Goal: Information Seeking & Learning: Learn about a topic

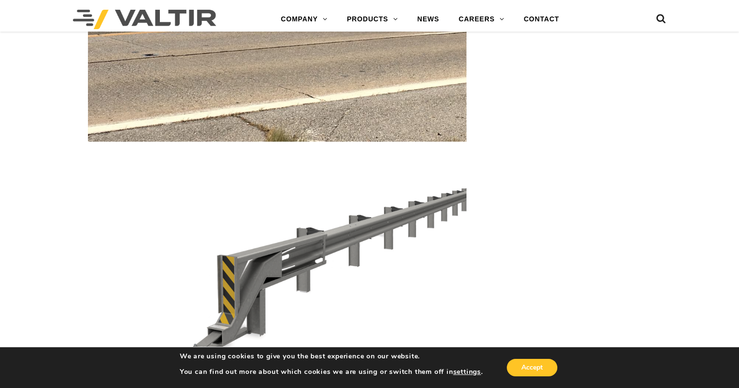
scroll to position [2771, 0]
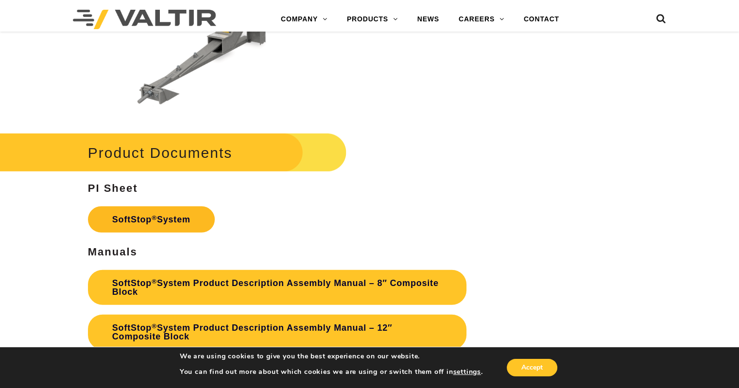
click at [154, 219] on sup "®" at bounding box center [154, 217] width 5 height 7
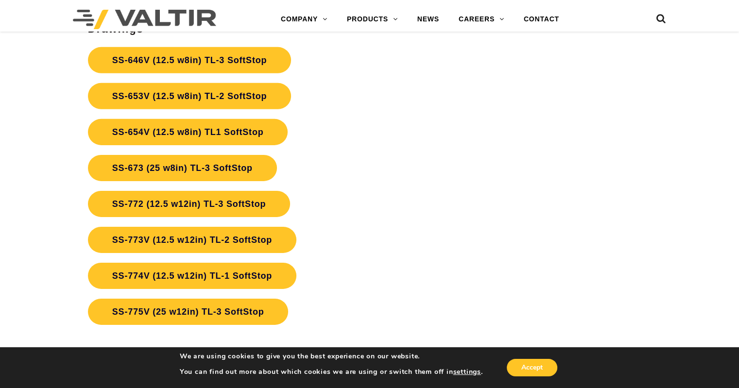
scroll to position [3063, 0]
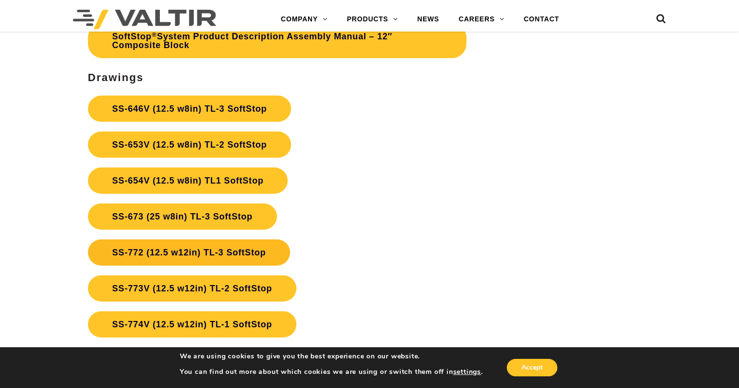
click at [234, 255] on link "SS-772 (12.5 w12in) TL-3 SoftStop" at bounding box center [189, 253] width 202 height 26
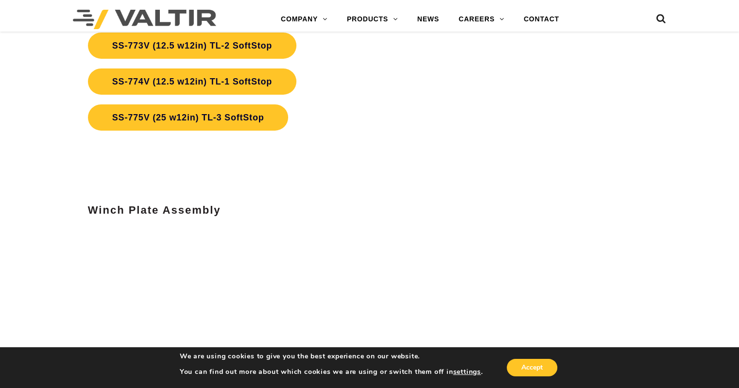
scroll to position [3063, 0]
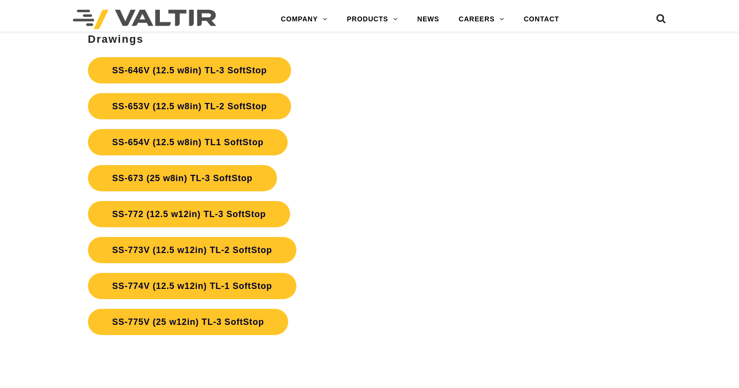
scroll to position [3063, 0]
